Goal: Find specific page/section: Find specific page/section

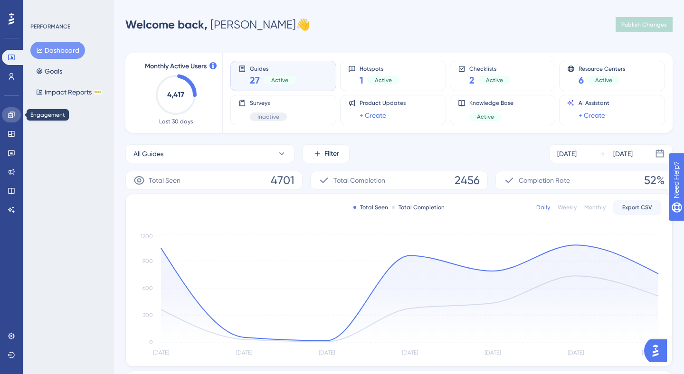
click at [10, 117] on icon at bounding box center [12, 115] width 8 height 8
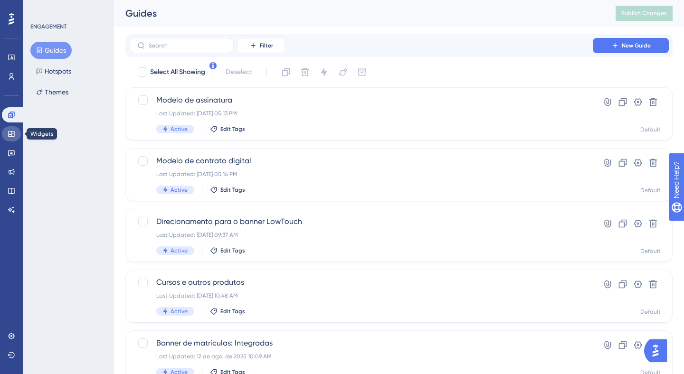
click at [16, 135] on link at bounding box center [11, 133] width 19 height 15
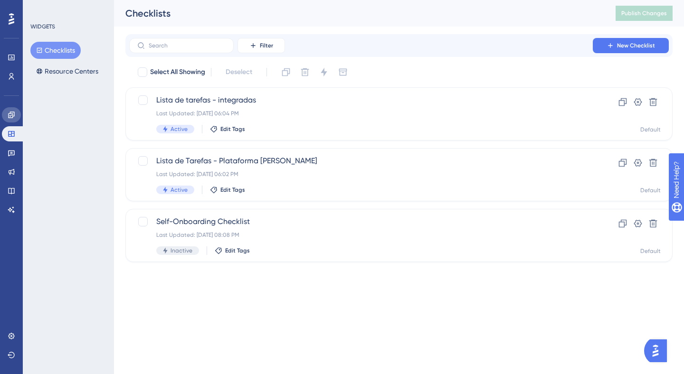
click at [15, 114] on link at bounding box center [11, 114] width 19 height 15
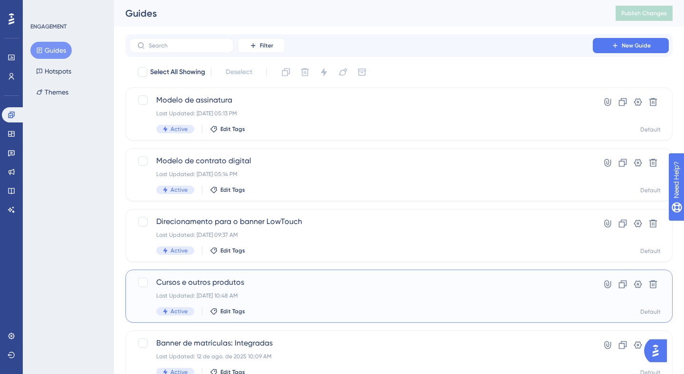
click at [284, 278] on span "Cursos e outros produtos" at bounding box center [360, 282] width 409 height 11
